Goal: Information Seeking & Learning: Learn about a topic

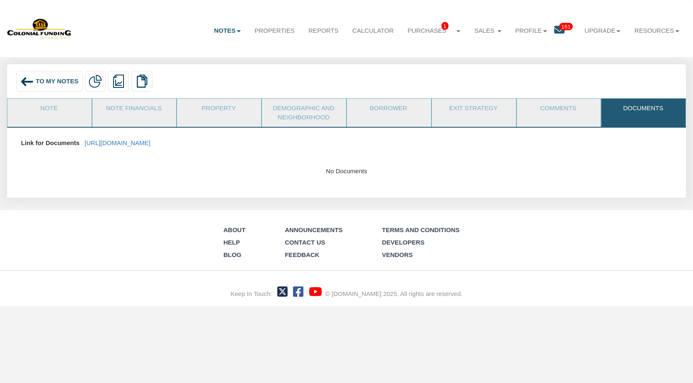
click at [48, 82] on span "To My Notes" at bounding box center [57, 80] width 43 height 7
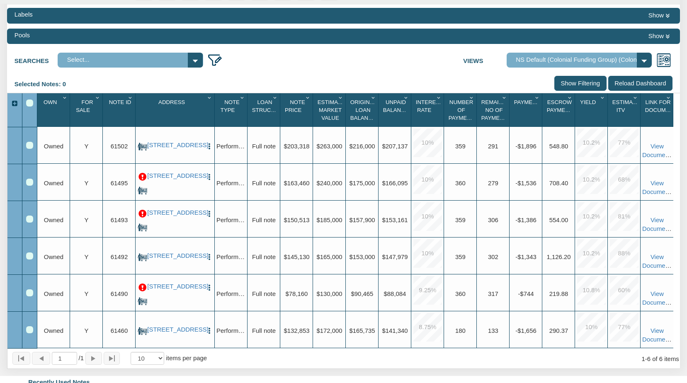
scroll to position [138, 0]
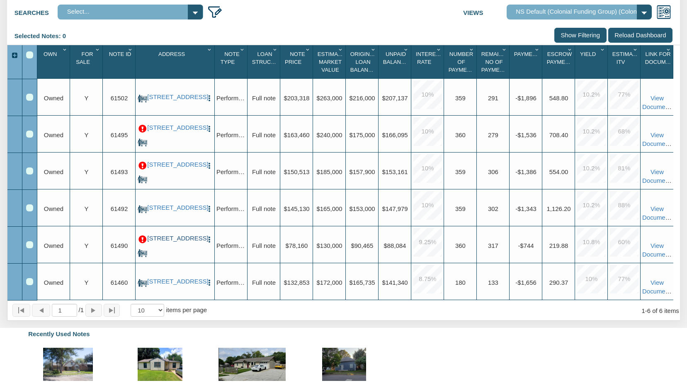
click at [166, 242] on link "[STREET_ADDRESS]" at bounding box center [175, 238] width 56 height 7
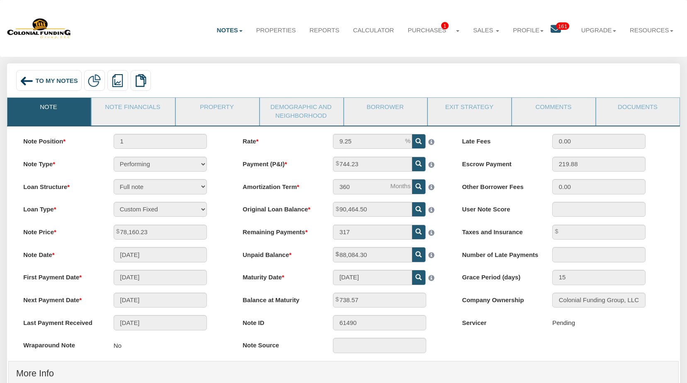
click at [51, 81] on span "To My Notes" at bounding box center [56, 80] width 42 height 7
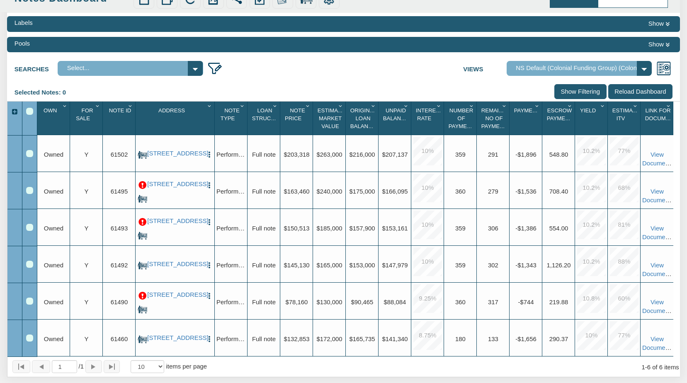
scroll to position [89, 0]
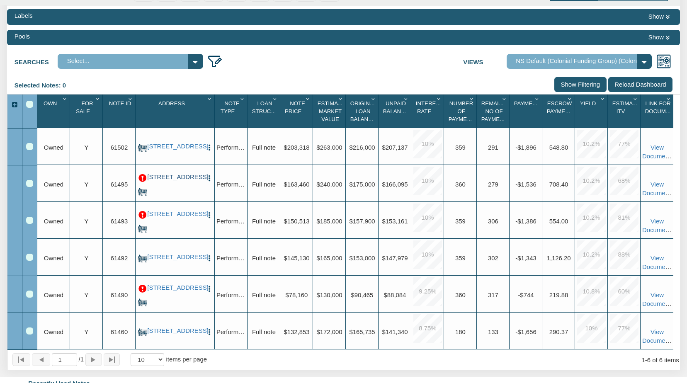
click at [179, 181] on link "[STREET_ADDRESS]" at bounding box center [175, 177] width 56 height 7
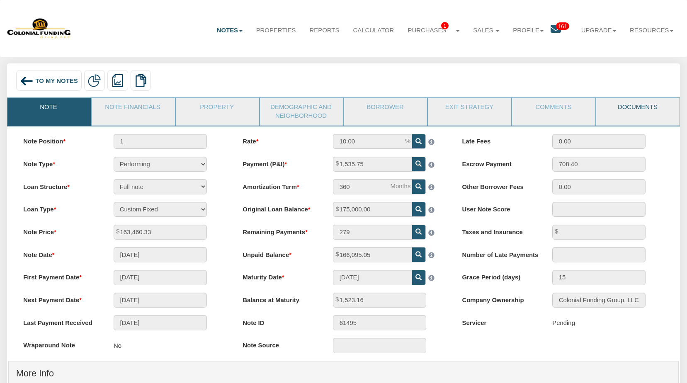
click at [639, 108] on link "Documents" at bounding box center [637, 108] width 82 height 21
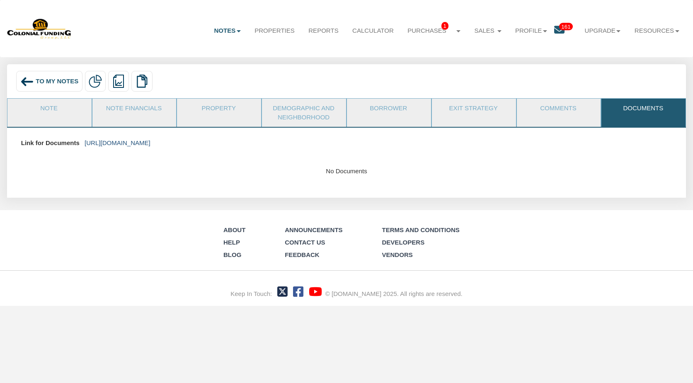
click at [150, 145] on link "[URL][DOMAIN_NAME]" at bounding box center [118, 142] width 66 height 7
click at [63, 80] on span "To My Notes" at bounding box center [57, 80] width 43 height 7
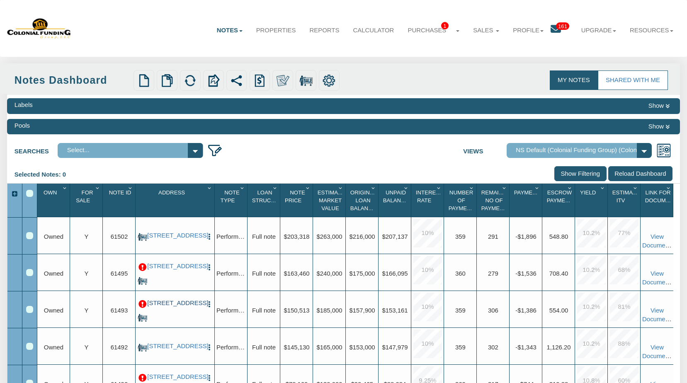
click at [181, 302] on link "[STREET_ADDRESS]" at bounding box center [175, 303] width 56 height 7
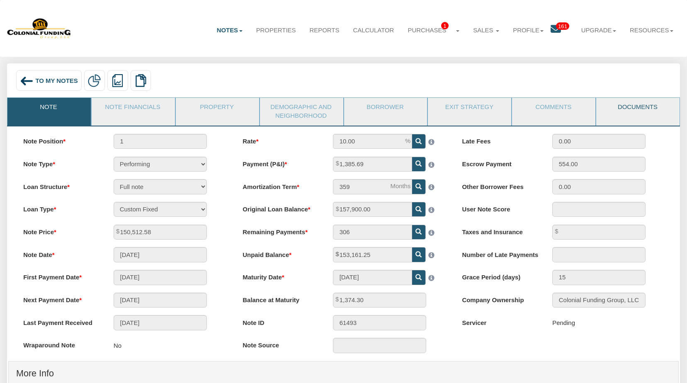
click at [641, 108] on link "Documents" at bounding box center [637, 108] width 82 height 21
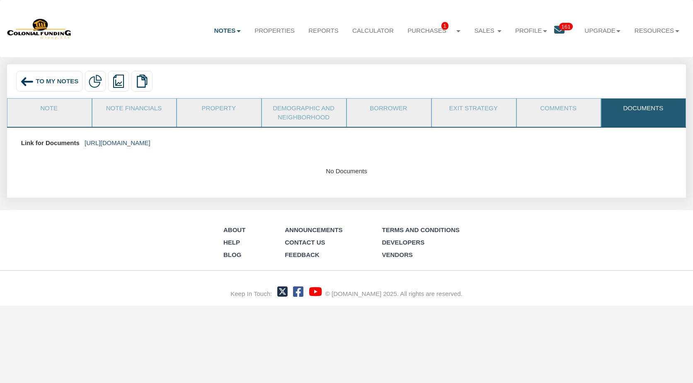
click at [150, 143] on link "[URL][DOMAIN_NAME]" at bounding box center [118, 142] width 66 height 7
click at [44, 86] on div "To My Notes" at bounding box center [49, 81] width 66 height 21
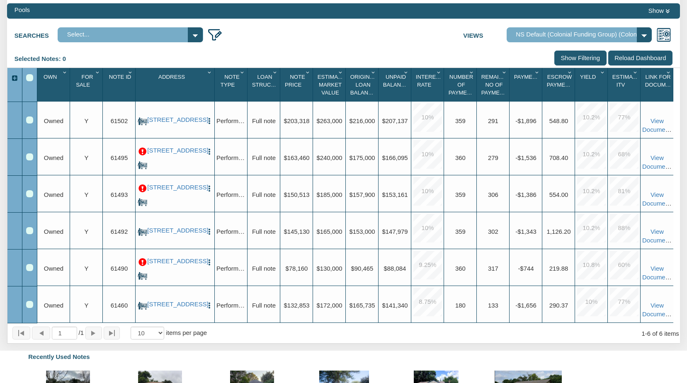
scroll to position [117, 0]
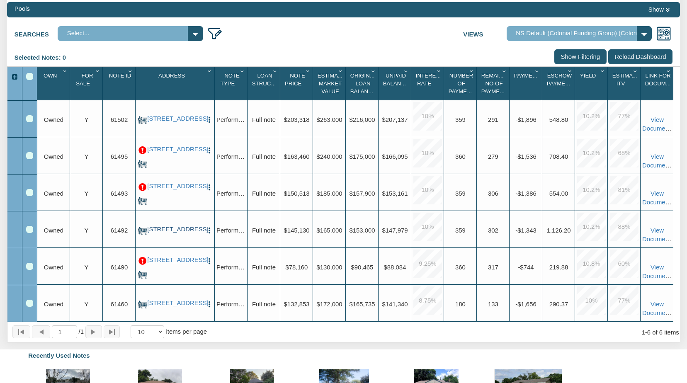
click at [177, 226] on link "[STREET_ADDRESS]" at bounding box center [175, 229] width 56 height 7
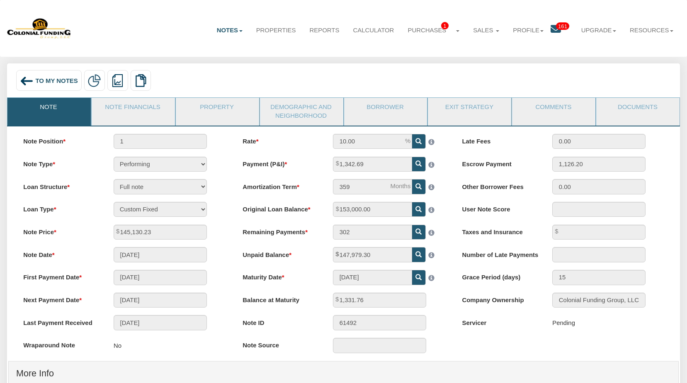
click at [48, 83] on span "To My Notes" at bounding box center [56, 80] width 42 height 7
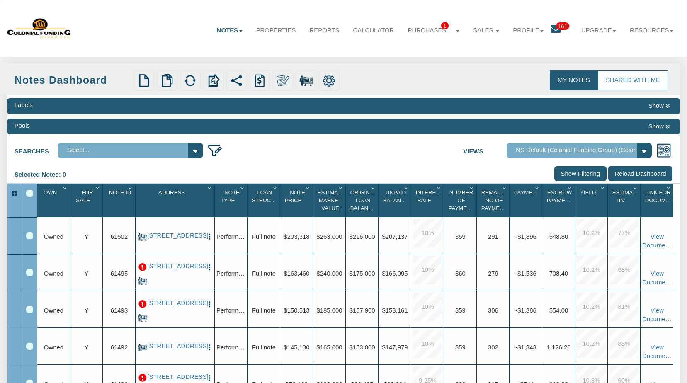
click at [489, 8] on li "Sales Note Offers Service Orders" at bounding box center [486, 24] width 40 height 34
click at [176, 11] on div "Notes Dashboard Transactions Properties Reports Calculator Purchases 1 Note Off…" at bounding box center [343, 28] width 673 height 43
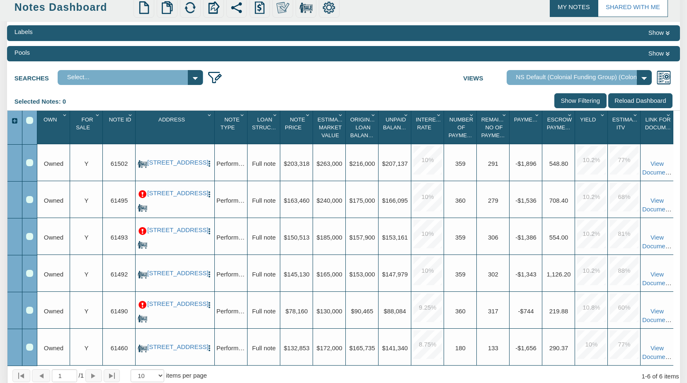
scroll to position [74, 0]
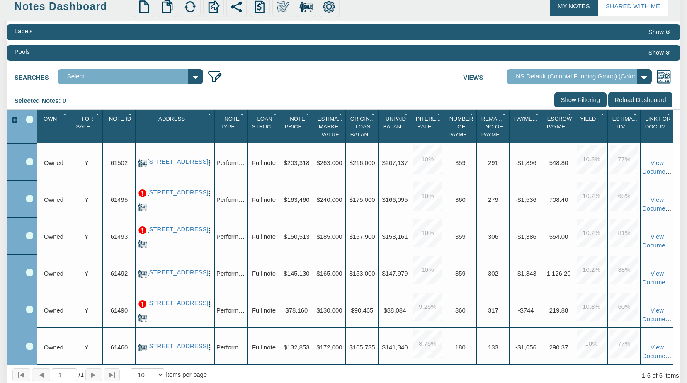
click at [144, 230] on p at bounding box center [142, 230] width 8 height 8
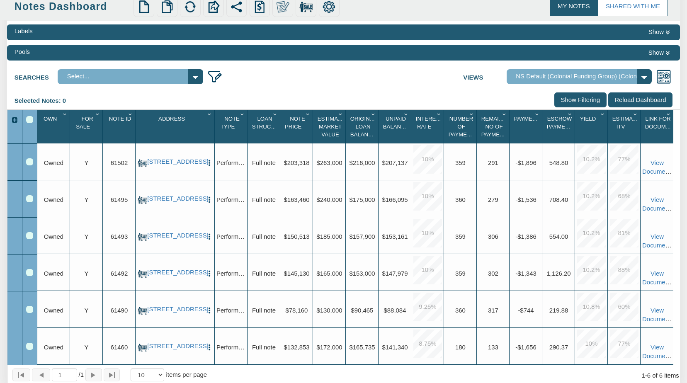
click at [210, 197] on img "button" at bounding box center [209, 199] width 7 height 7
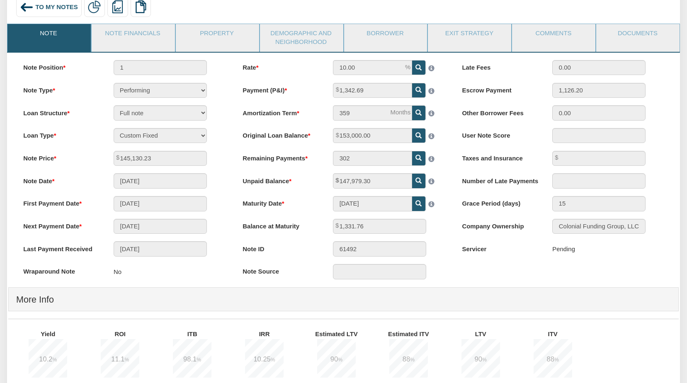
click at [44, 10] on span "To My Notes" at bounding box center [56, 6] width 42 height 7
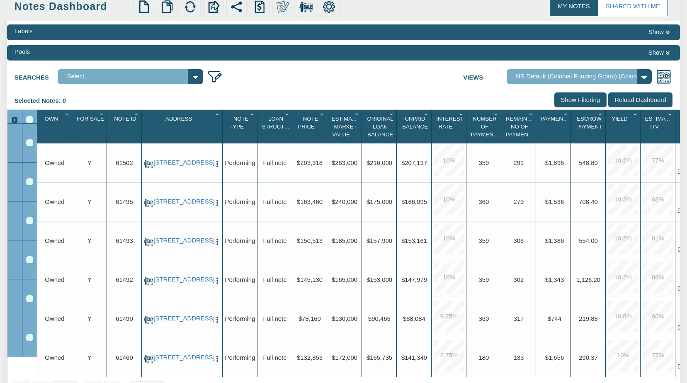
click at [27, 14] on div "Notes Dashboard" at bounding box center [73, 6] width 116 height 15
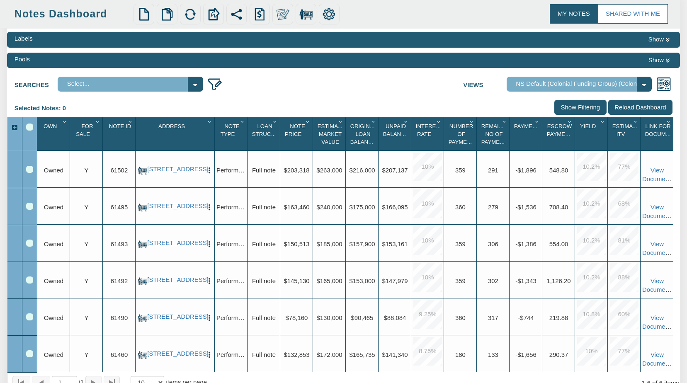
scroll to position [67, 0]
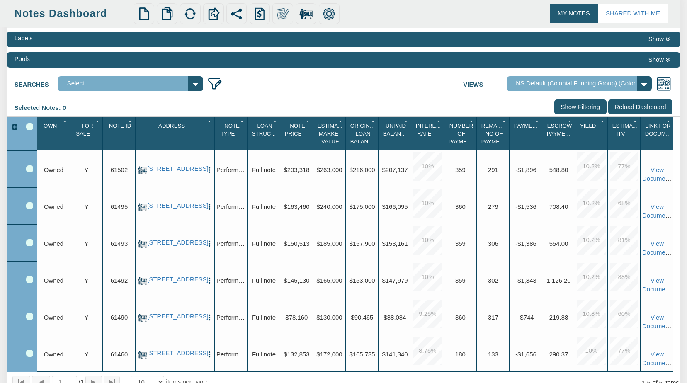
click at [208, 206] on img "button" at bounding box center [209, 206] width 7 height 7
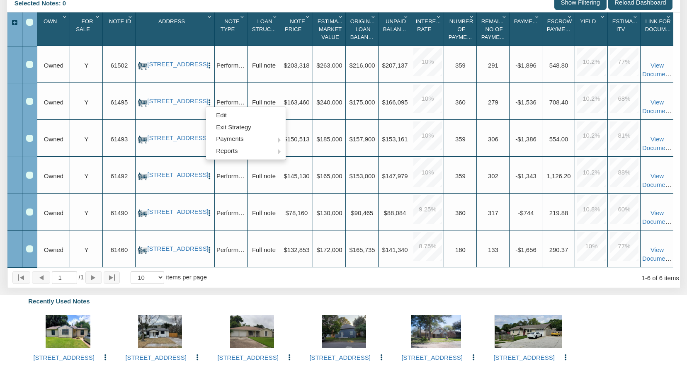
scroll to position [170, 0]
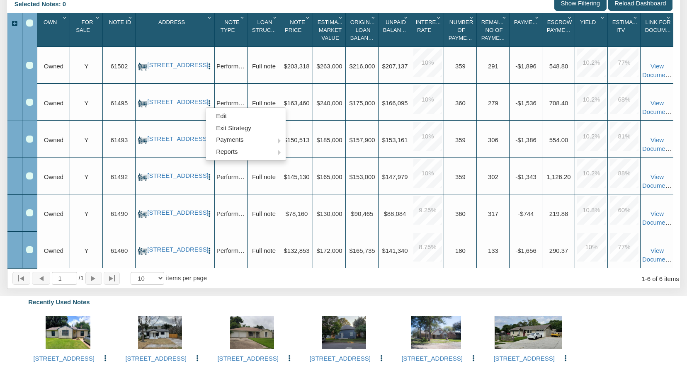
click at [426, 9] on div "Selected Notes: 0 Clear Filters Clear Sorting Show Filtering Reload Dashboard" at bounding box center [343, 4] width 673 height 17
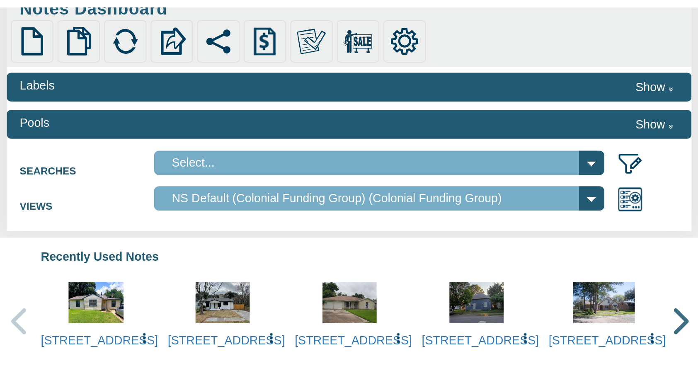
scroll to position [96, 0]
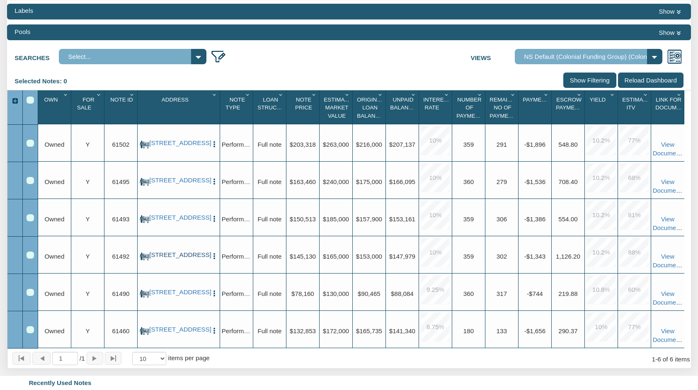
click at [170, 258] on link "[STREET_ADDRESS]" at bounding box center [178, 254] width 58 height 7
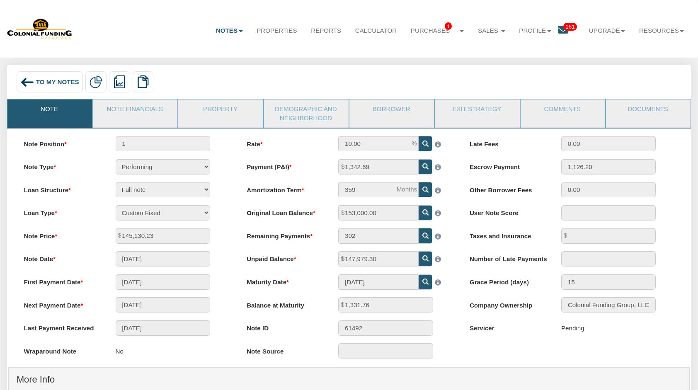
click at [57, 80] on span "To My Notes" at bounding box center [57, 81] width 43 height 7
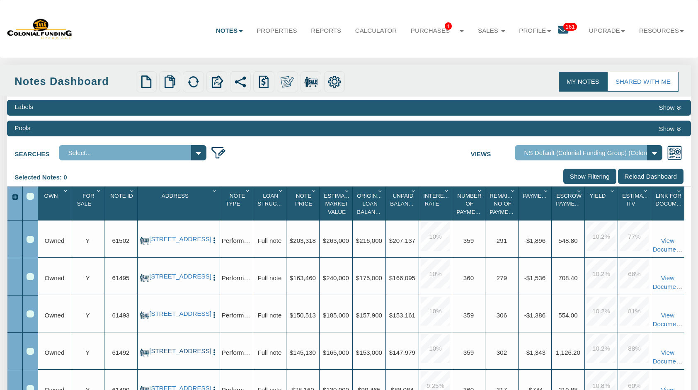
click at [181, 349] on link "[STREET_ADDRESS]" at bounding box center [178, 350] width 58 height 7
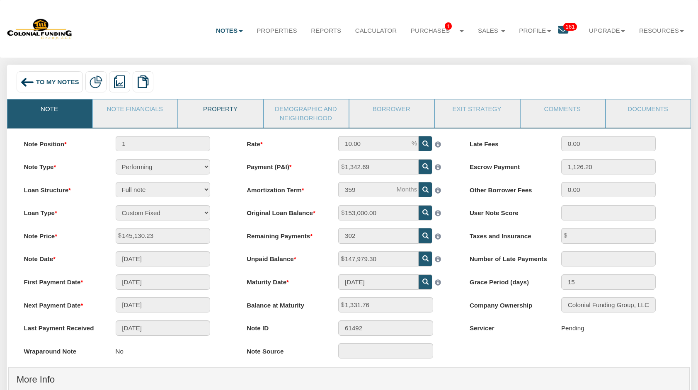
click at [220, 109] on link "Property" at bounding box center [220, 109] width 84 height 21
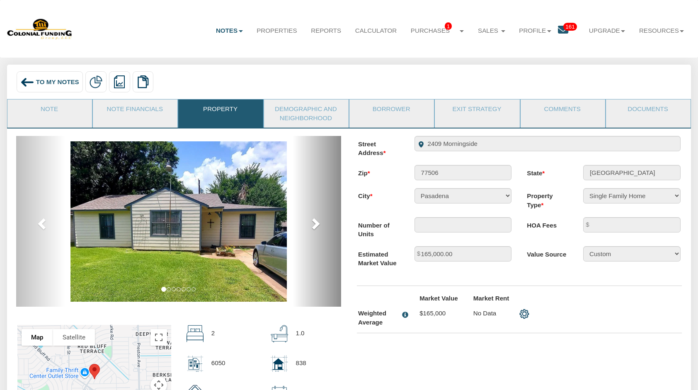
click at [315, 225] on span at bounding box center [315, 223] width 12 height 12
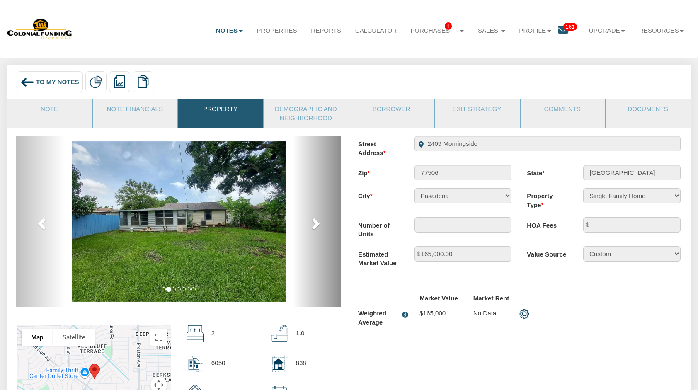
click at [315, 225] on span at bounding box center [315, 223] width 12 height 12
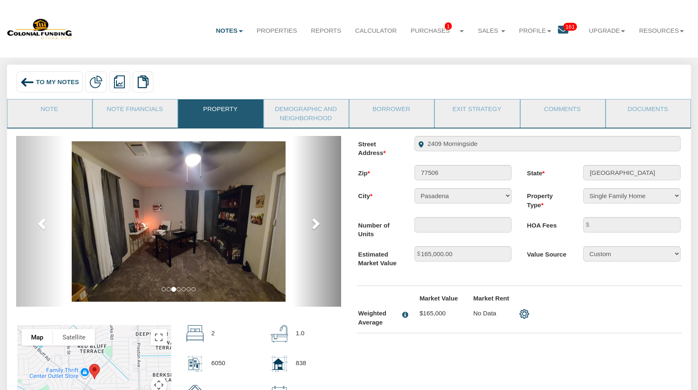
click at [315, 225] on span at bounding box center [315, 223] width 12 height 12
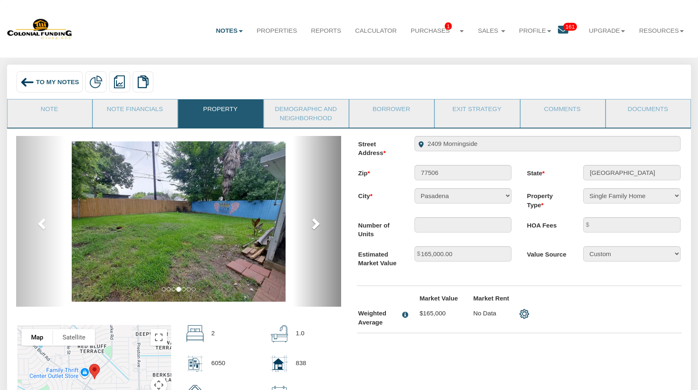
click at [315, 225] on span at bounding box center [315, 223] width 12 height 12
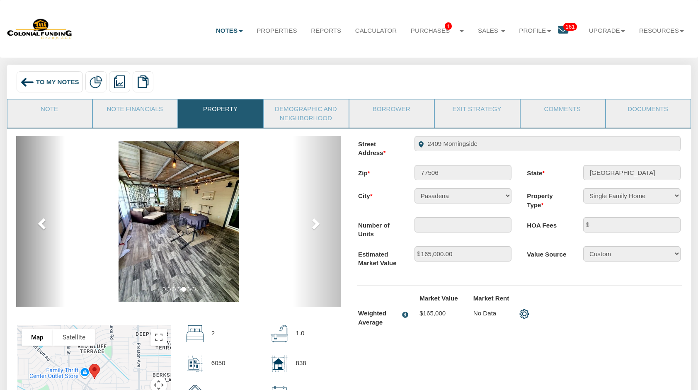
click at [42, 223] on span at bounding box center [42, 223] width 12 height 12
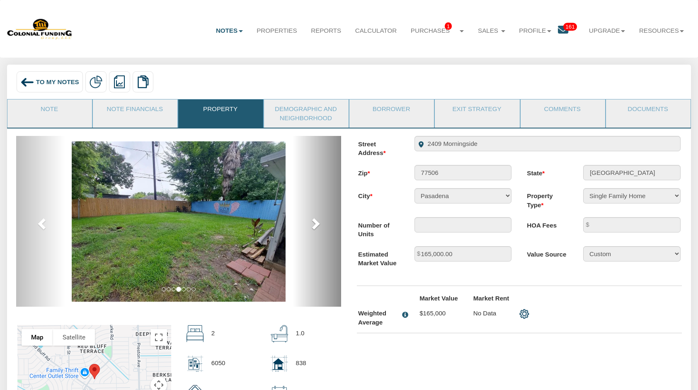
click at [316, 225] on span at bounding box center [315, 223] width 12 height 12
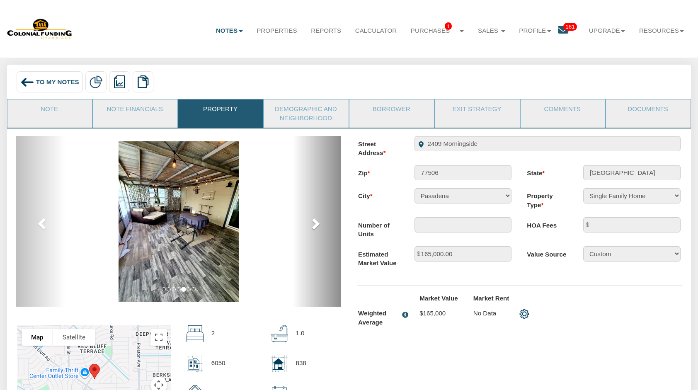
click at [316, 225] on span at bounding box center [315, 223] width 12 height 12
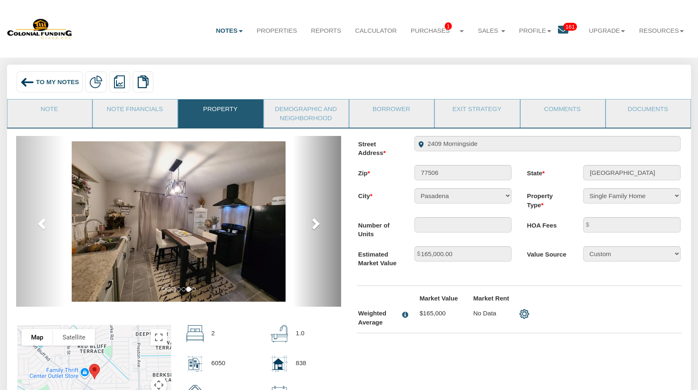
click at [316, 225] on span at bounding box center [315, 223] width 12 height 12
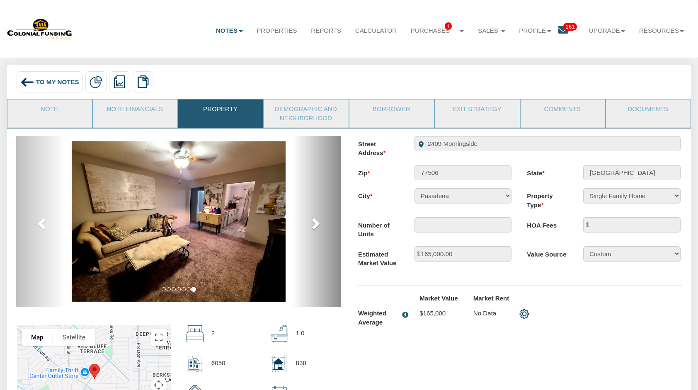
click at [316, 225] on span at bounding box center [315, 223] width 12 height 12
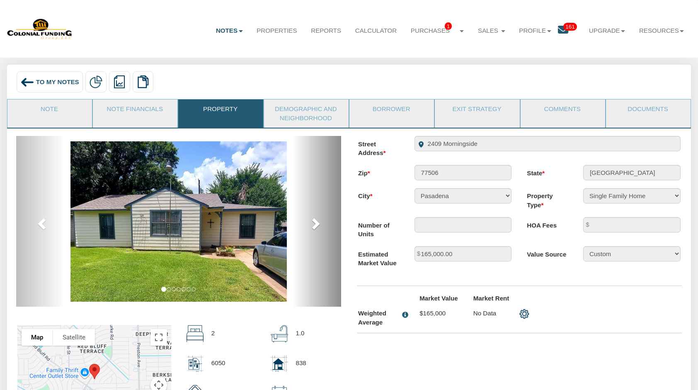
click at [316, 225] on span at bounding box center [315, 223] width 12 height 12
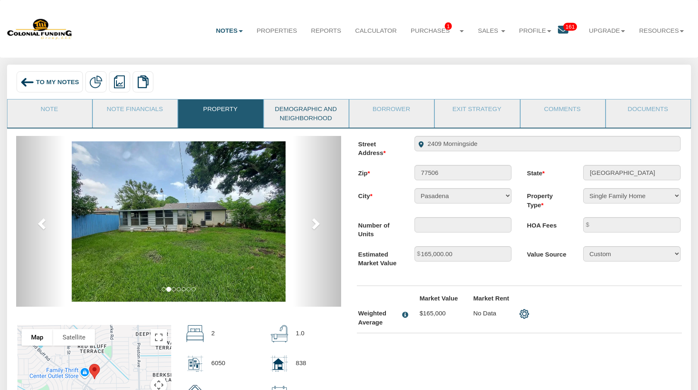
click at [311, 110] on link "Demographic and Neighborhood" at bounding box center [306, 113] width 84 height 28
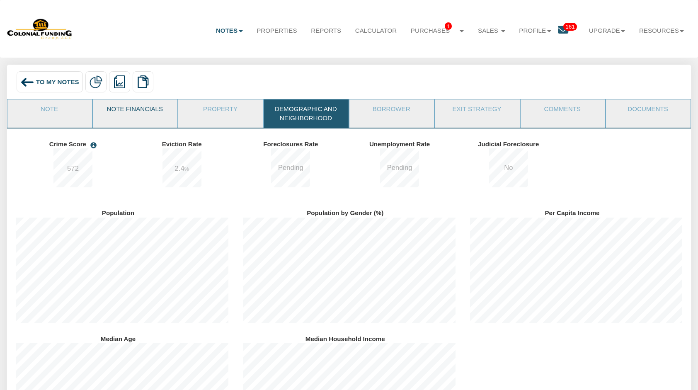
click at [138, 109] on link "Note Financials" at bounding box center [135, 109] width 84 height 21
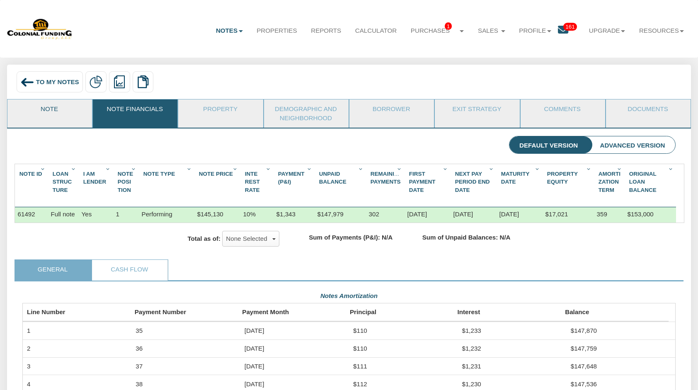
click at [52, 109] on link "Note" at bounding box center [49, 109] width 84 height 21
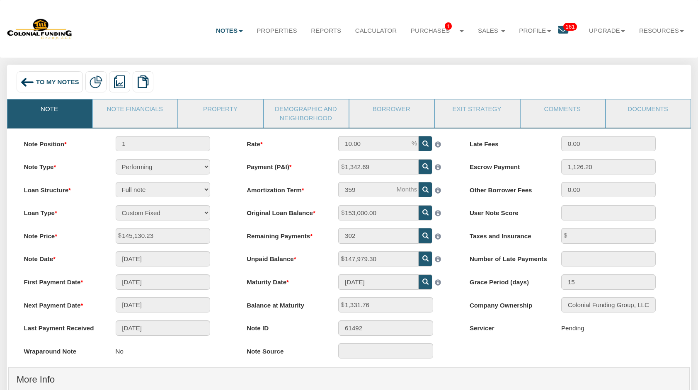
click at [49, 82] on span "To My Notes" at bounding box center [57, 81] width 43 height 7
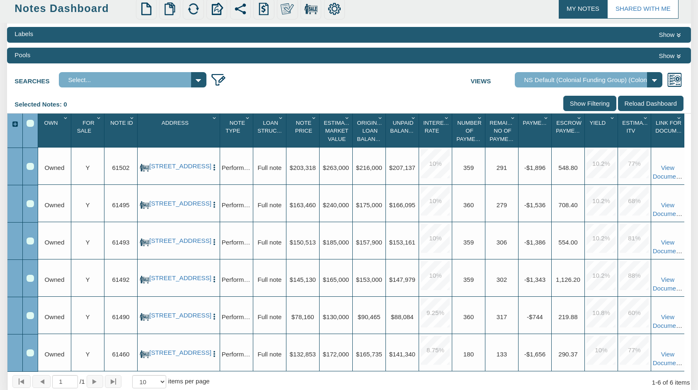
scroll to position [83, 0]
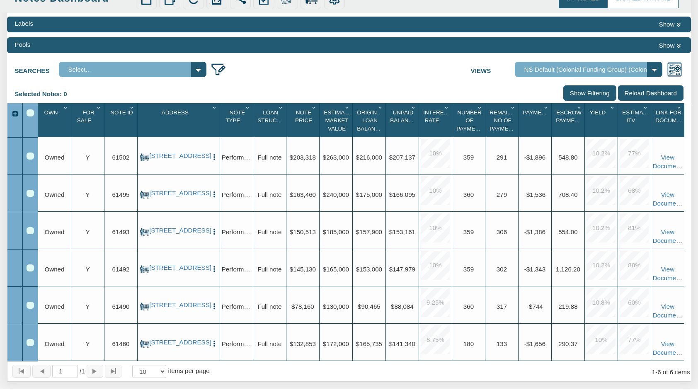
click at [553, 35] on div "Labels Show Pools Show Searches Select... Views Default View" at bounding box center [349, 197] width 684 height 369
click at [182, 346] on link "[STREET_ADDRESS]" at bounding box center [178, 342] width 58 height 7
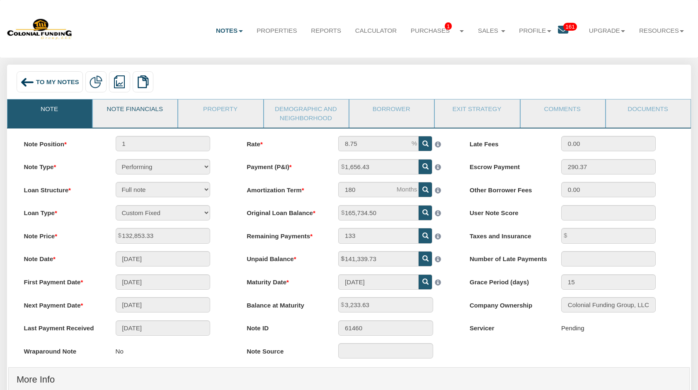
click at [143, 110] on link "Note Financials" at bounding box center [135, 109] width 84 height 21
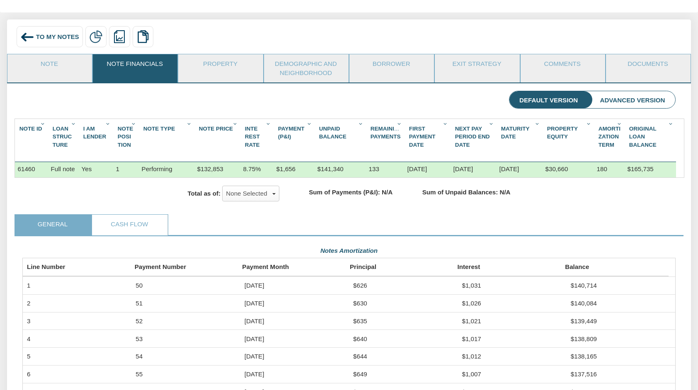
scroll to position [47, 0]
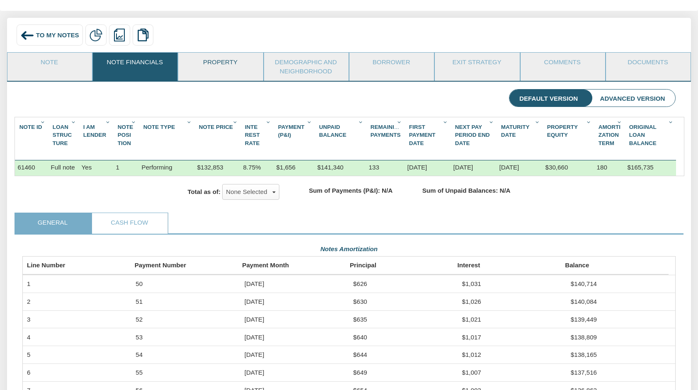
click at [225, 60] on link "Property" at bounding box center [220, 63] width 84 height 21
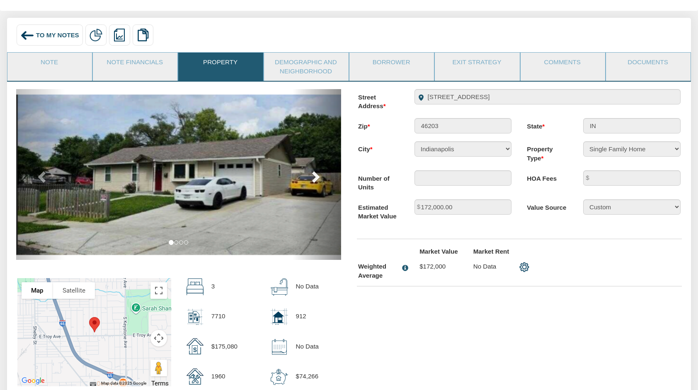
click at [314, 177] on span at bounding box center [315, 176] width 12 height 12
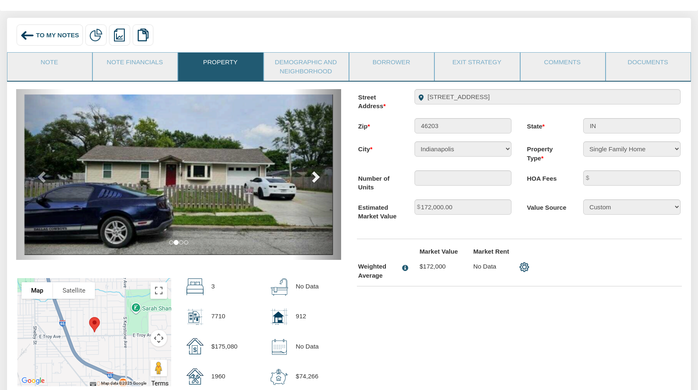
click at [314, 177] on span at bounding box center [315, 176] width 12 height 12
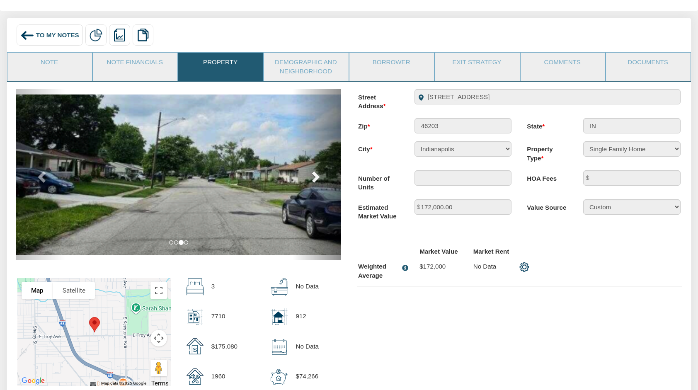
click at [314, 177] on span at bounding box center [315, 176] width 12 height 12
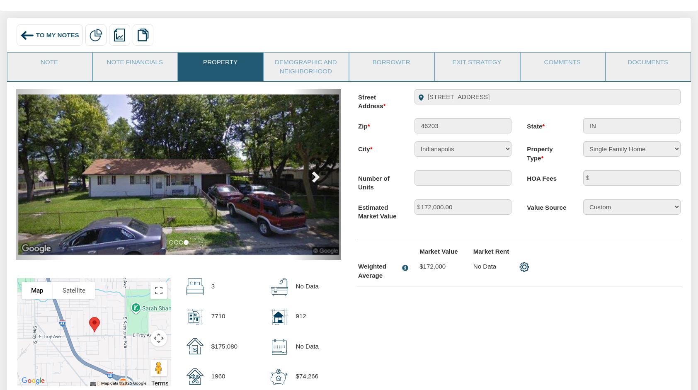
click at [314, 177] on span at bounding box center [315, 176] width 12 height 12
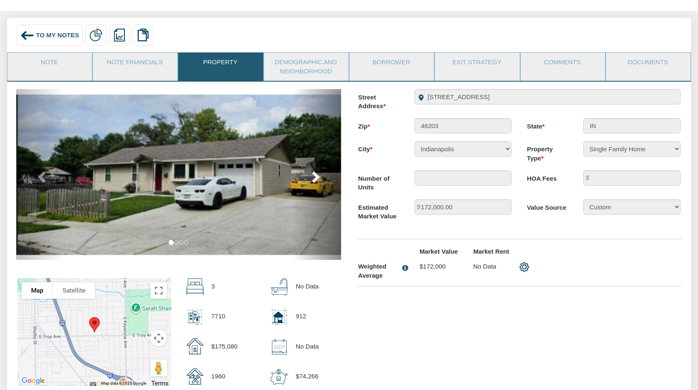
click at [314, 177] on span at bounding box center [315, 176] width 12 height 12
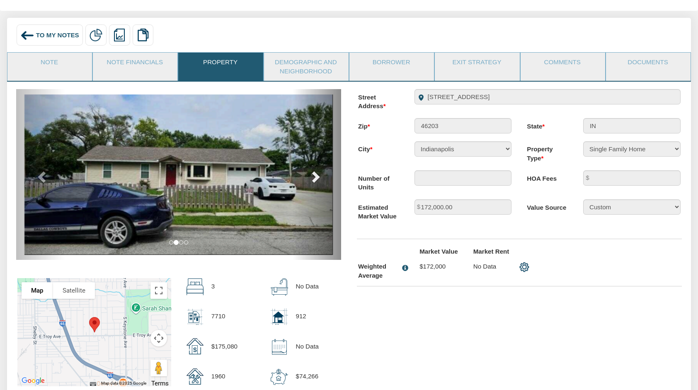
click at [314, 177] on span at bounding box center [315, 176] width 12 height 12
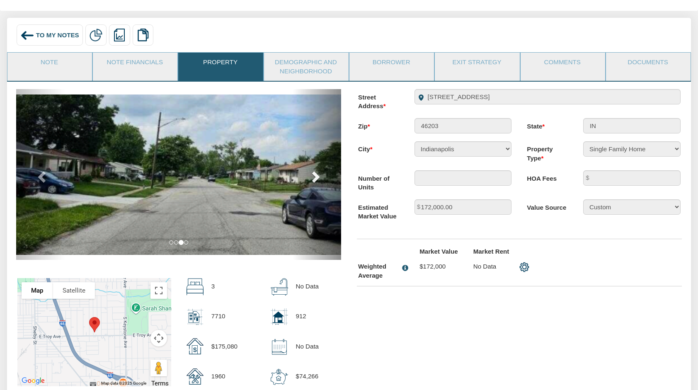
click at [314, 177] on span at bounding box center [315, 176] width 12 height 12
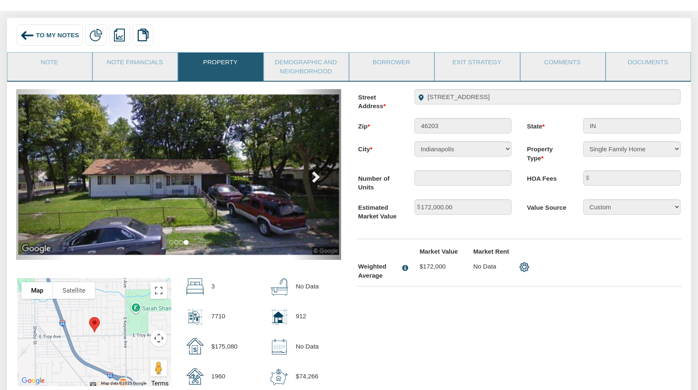
click at [314, 177] on span at bounding box center [315, 176] width 12 height 12
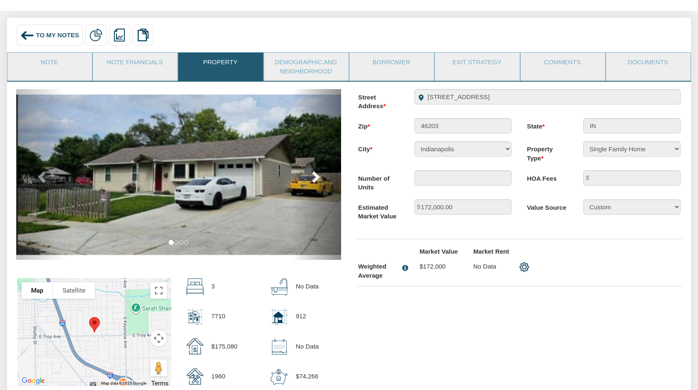
click at [314, 177] on span at bounding box center [315, 176] width 12 height 12
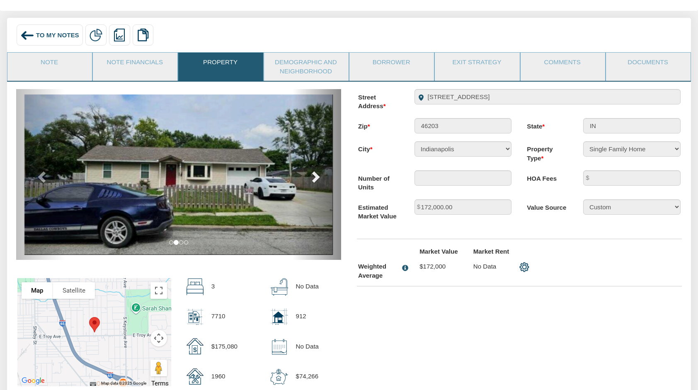
click at [314, 177] on span at bounding box center [315, 176] width 12 height 12
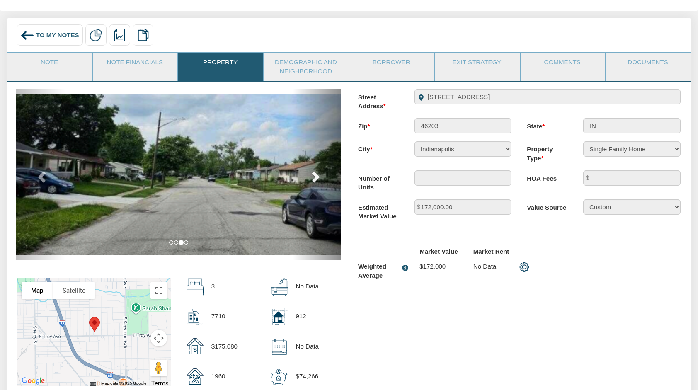
click at [314, 177] on span at bounding box center [315, 176] width 12 height 12
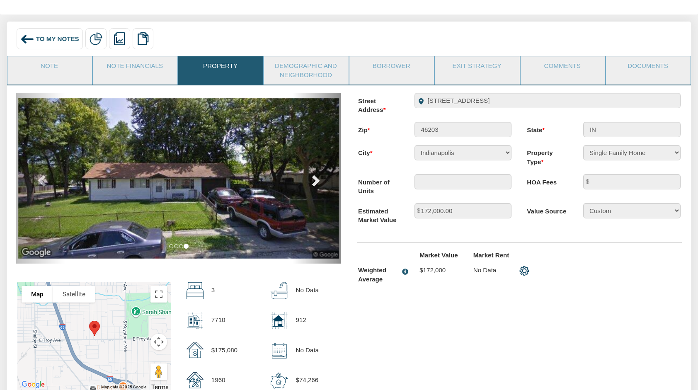
scroll to position [0, 0]
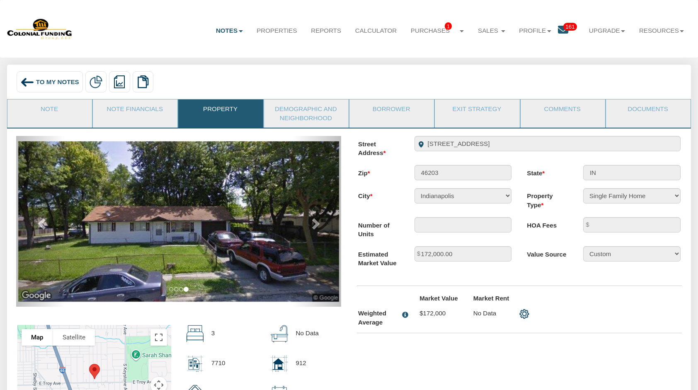
click at [51, 82] on span "To My Notes" at bounding box center [57, 81] width 43 height 7
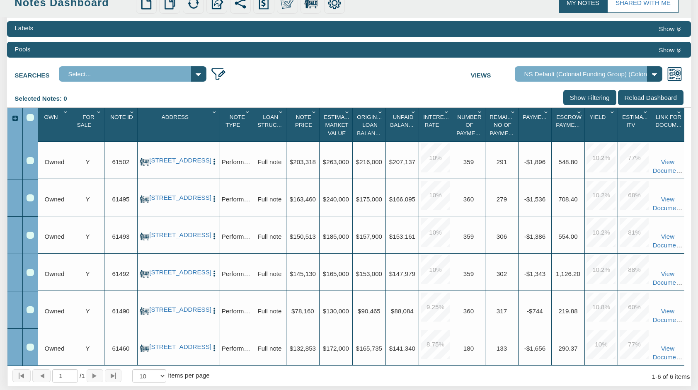
scroll to position [80, 0]
